Goal: Communication & Community: Answer question/provide support

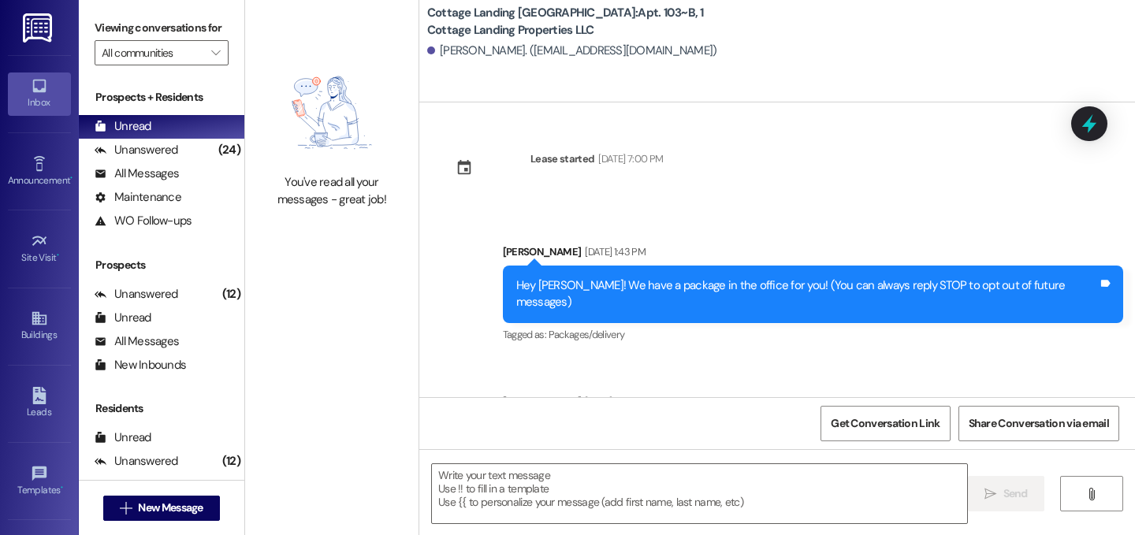
scroll to position [140, 0]
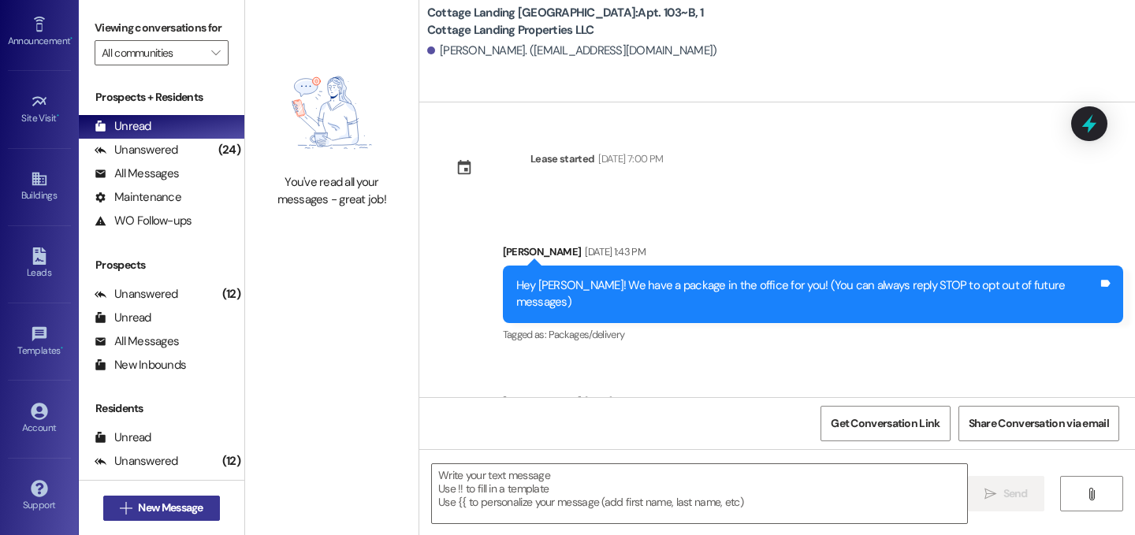
click at [171, 512] on span "New Message" at bounding box center [170, 508] width 65 height 17
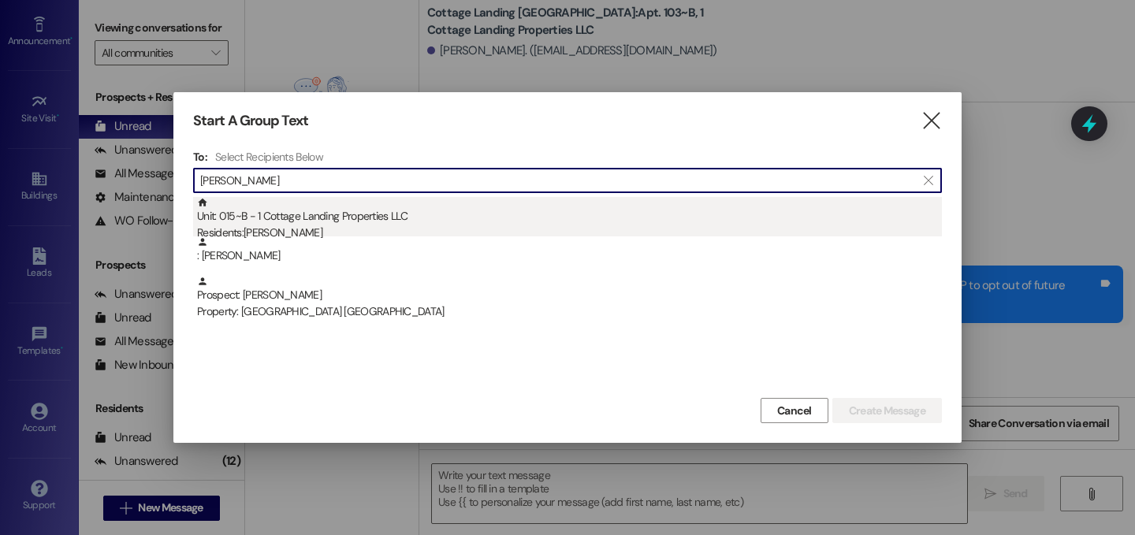
type input "[PERSON_NAME]"
click at [321, 231] on div "Residents: [PERSON_NAME]" at bounding box center [569, 233] width 745 height 17
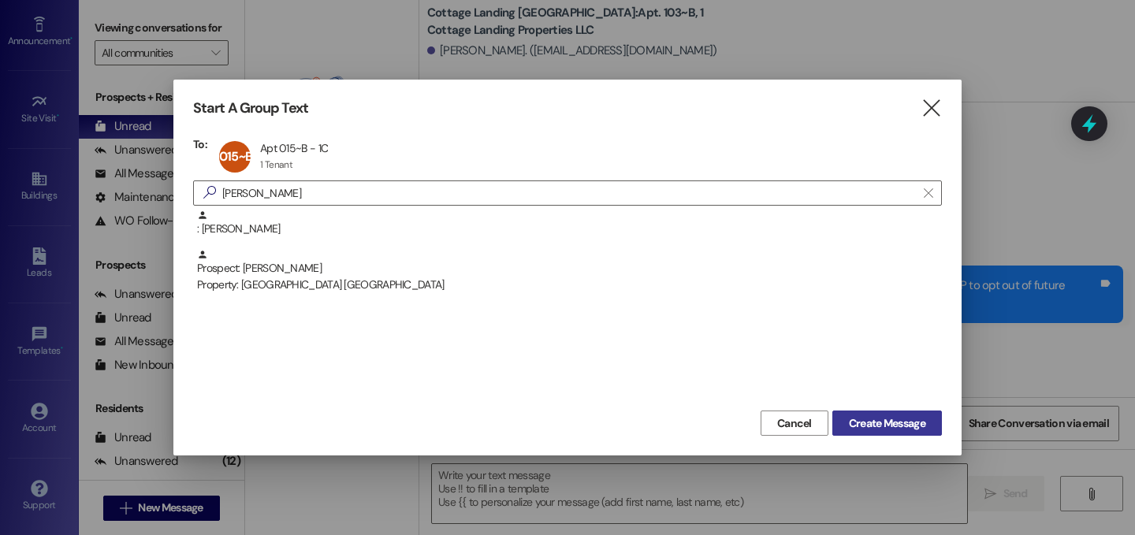
click at [893, 419] on span "Create Message" at bounding box center [887, 424] width 76 height 17
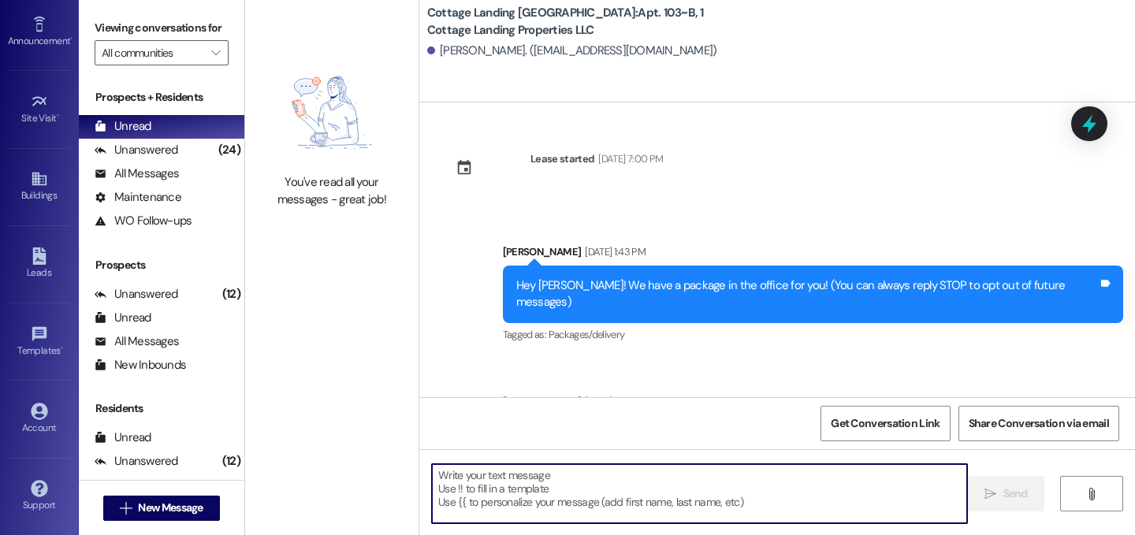
click at [776, 491] on textarea at bounding box center [699, 493] width 535 height 59
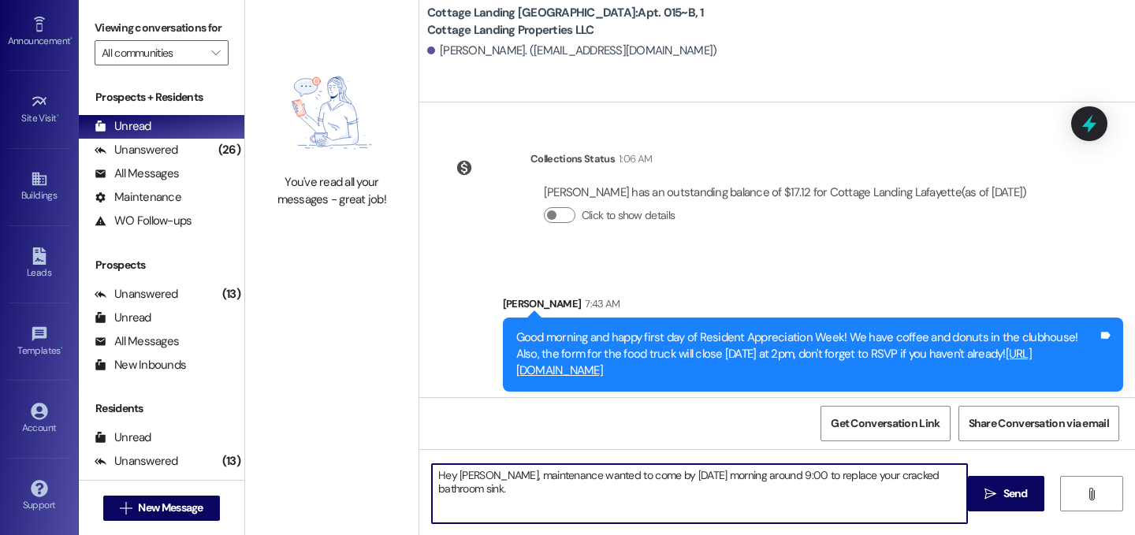
scroll to position [2543, 0]
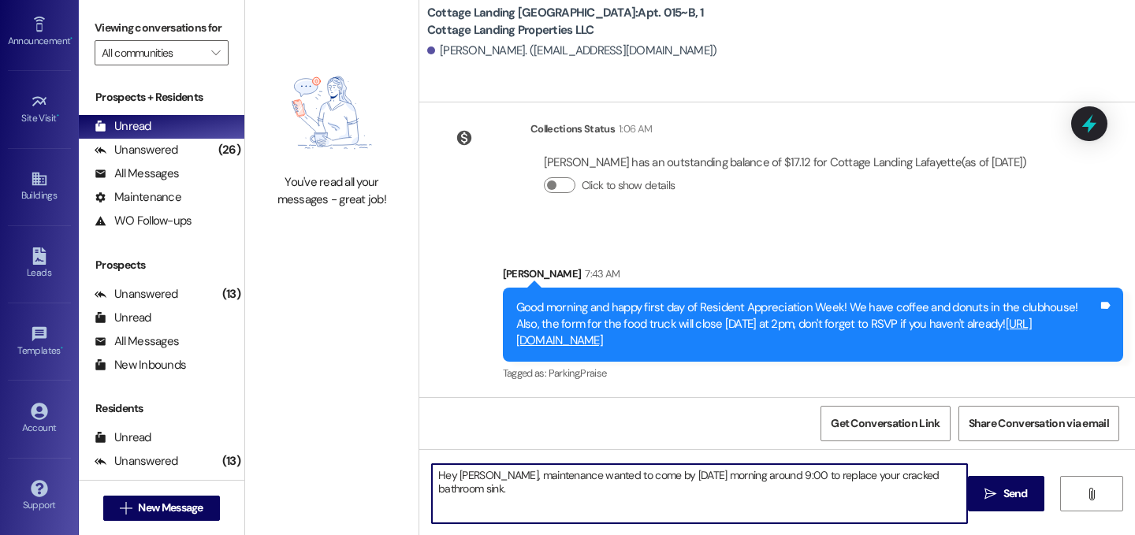
click at [509, 493] on textarea "Hey [PERSON_NAME], maintenance wanted to come by [DATE] morning around 9:00 to …" at bounding box center [699, 493] width 535 height 59
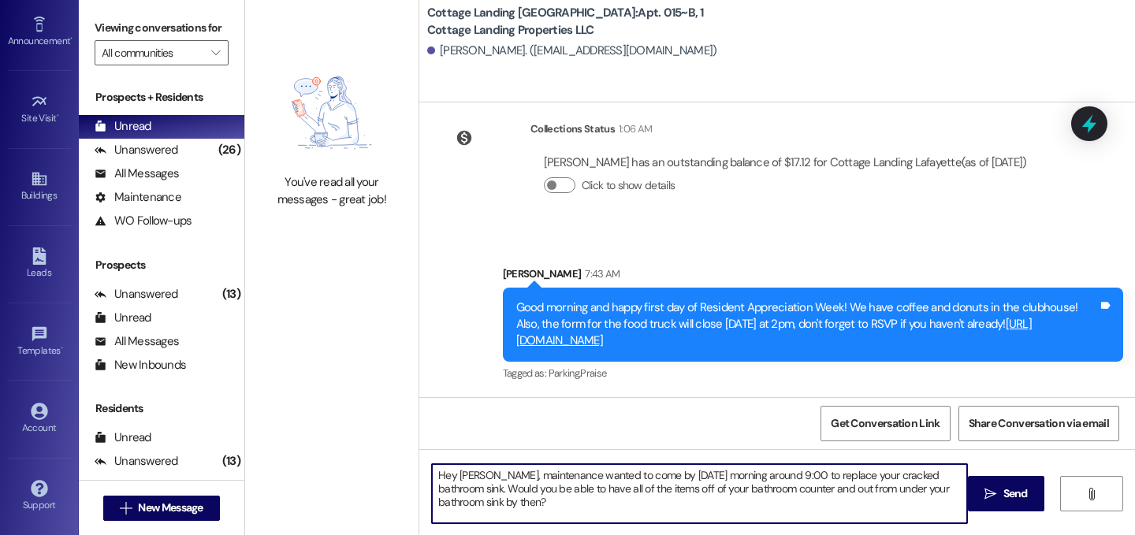
type textarea "Hey [PERSON_NAME], maintenance wanted to come by [DATE] morning around 9:00 to …"
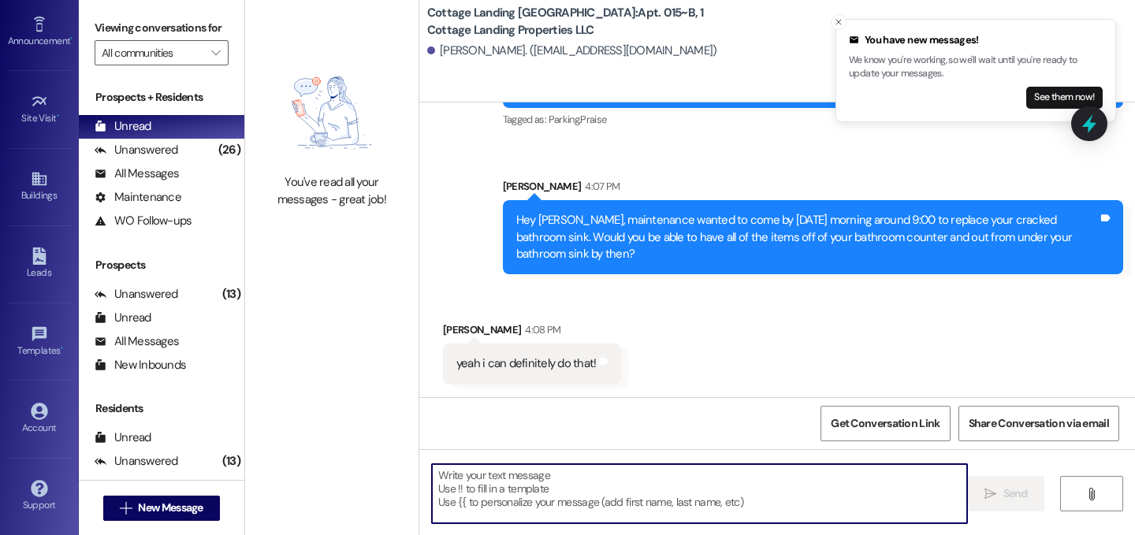
scroll to position [2796, 0]
click at [1038, 95] on button "See them now!" at bounding box center [1065, 98] width 76 height 22
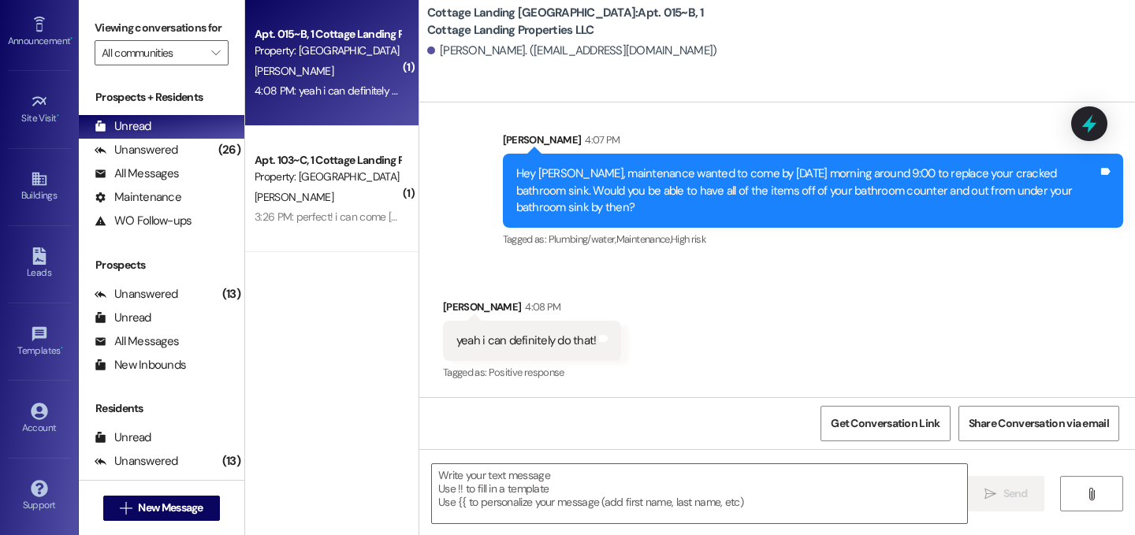
scroll to position [2843, 0]
click at [604, 463] on div " Send " at bounding box center [777, 508] width 716 height 118
click at [601, 479] on textarea at bounding box center [699, 493] width 535 height 59
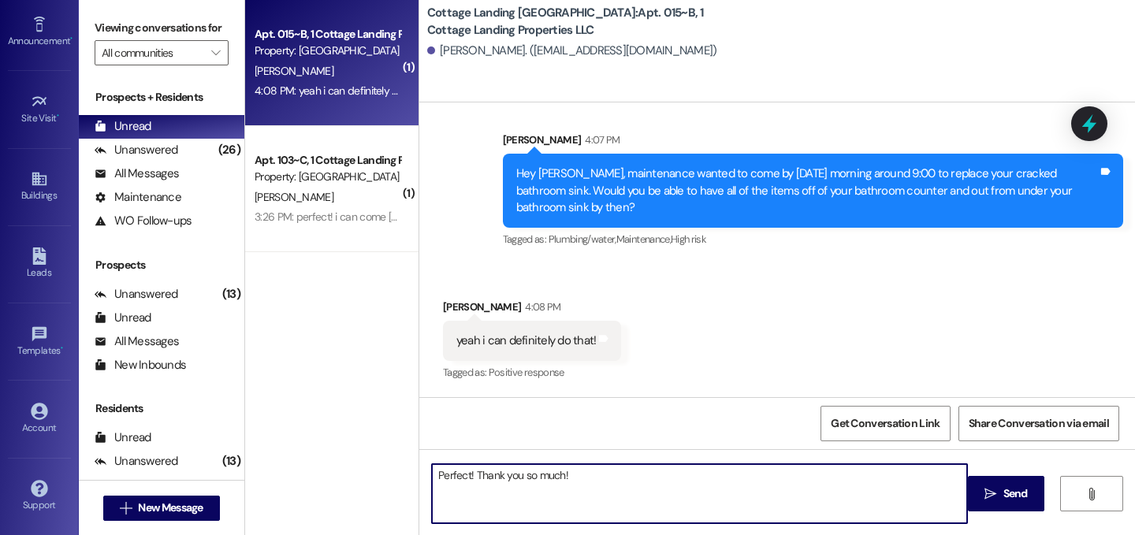
type textarea "Perfect! Thank you so much!"
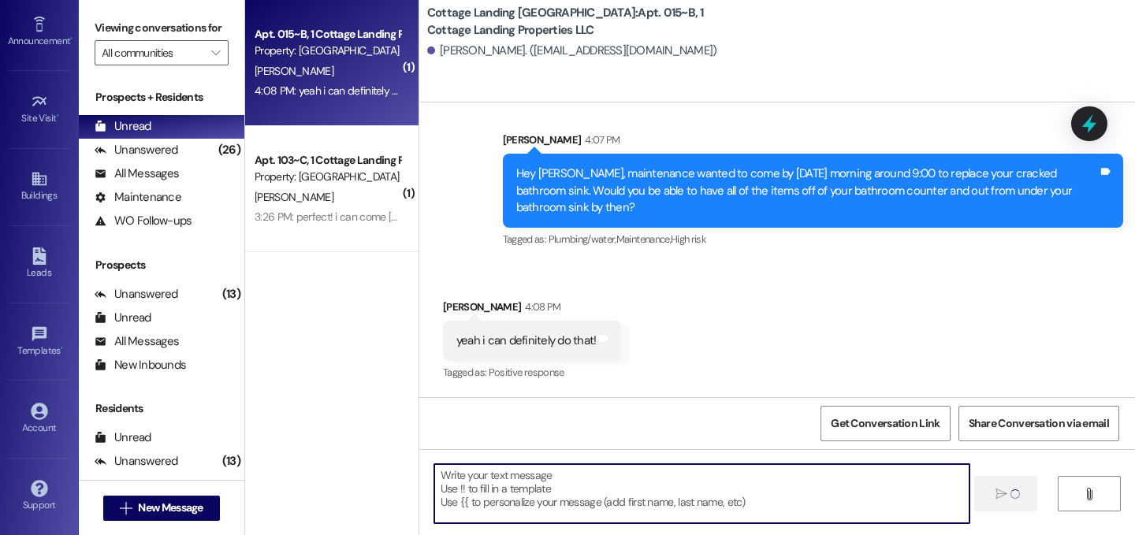
scroll to position [2842, 0]
